Goal: Obtain resource: Obtain resource

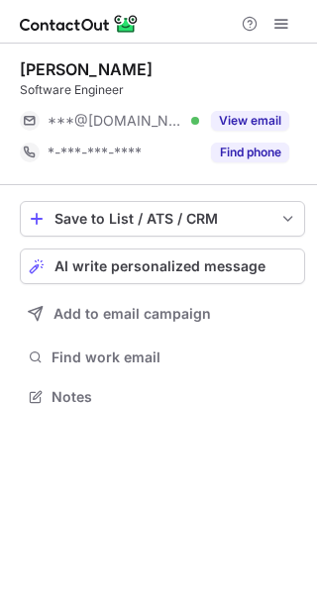
scroll to position [383, 317]
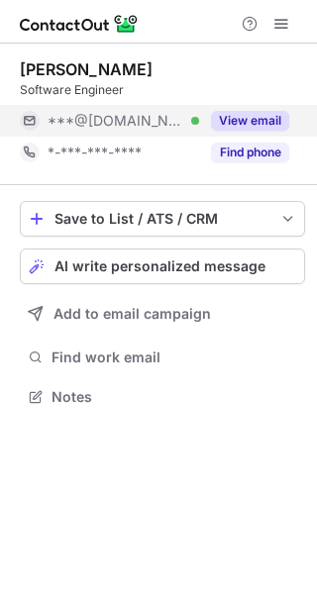
click at [255, 116] on button "View email" at bounding box center [250, 121] width 78 height 20
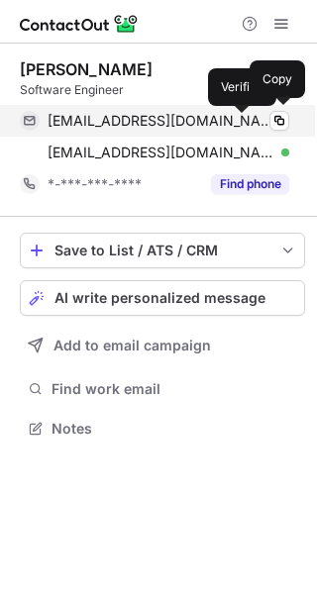
scroll to position [415, 317]
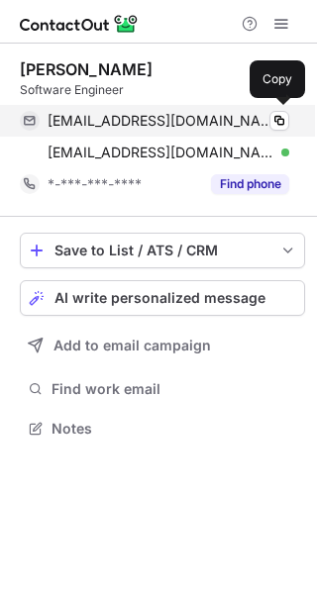
click at [102, 127] on span "emmynex2007@yahoo.com" at bounding box center [161, 121] width 227 height 18
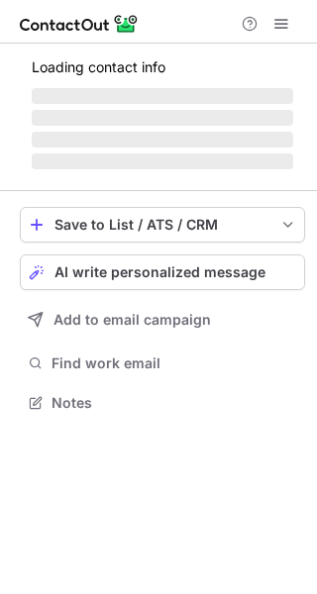
scroll to position [415, 317]
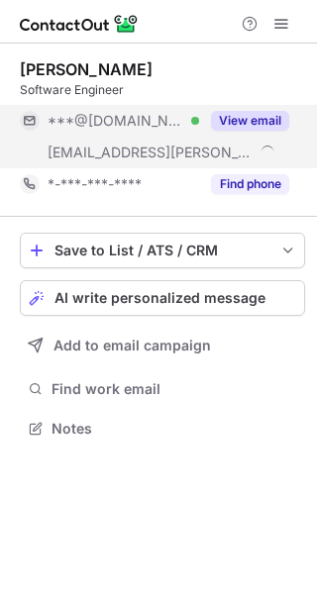
click at [254, 117] on button "View email" at bounding box center [250, 121] width 78 height 20
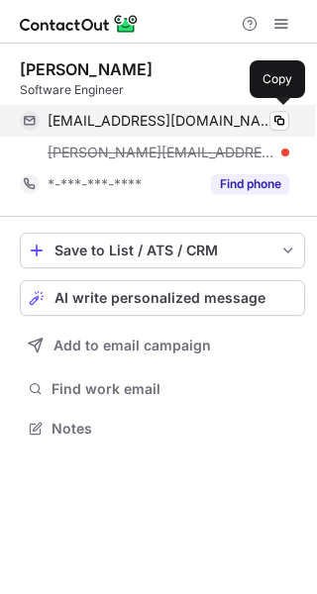
click at [119, 124] on span "raghavendrabairy@gmail.com" at bounding box center [161, 121] width 227 height 18
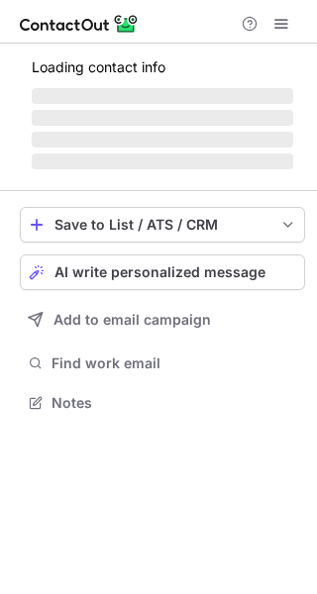
scroll to position [415, 317]
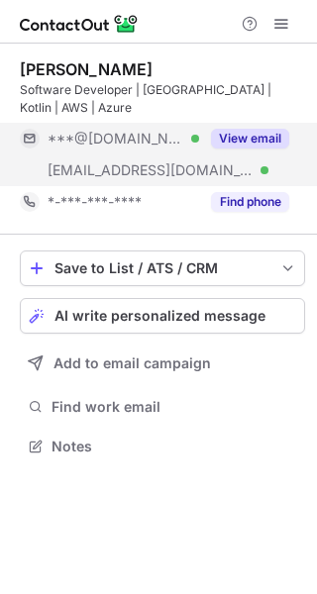
click at [247, 129] on button "View email" at bounding box center [250, 139] width 78 height 20
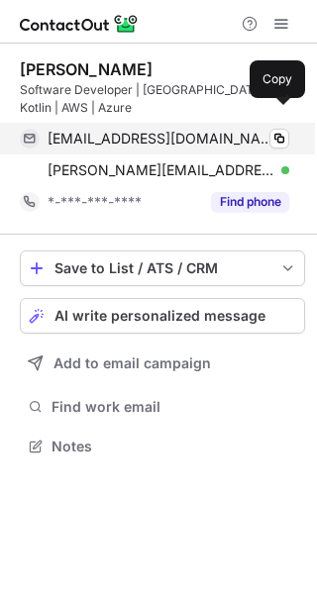
click at [122, 130] on span "gustavogcastro1992@gmail.com" at bounding box center [161, 139] width 227 height 18
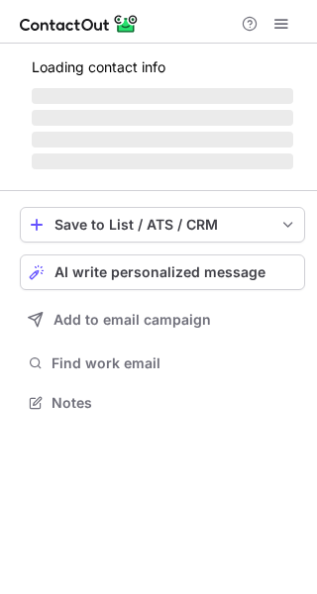
scroll to position [415, 317]
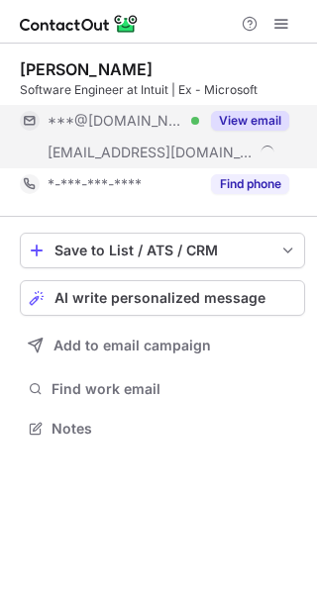
click at [242, 120] on button "View email" at bounding box center [250, 121] width 78 height 20
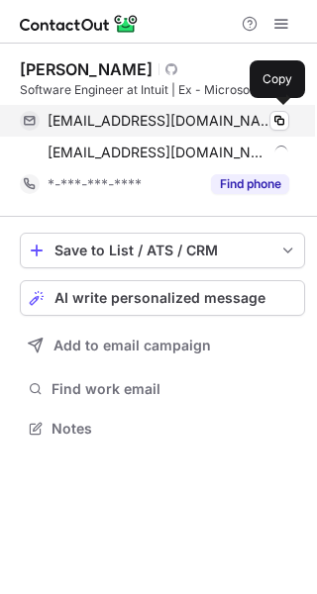
click at [115, 116] on span "jenyapri@gmail.com" at bounding box center [161, 121] width 227 height 18
